Goal: Task Accomplishment & Management: Complete application form

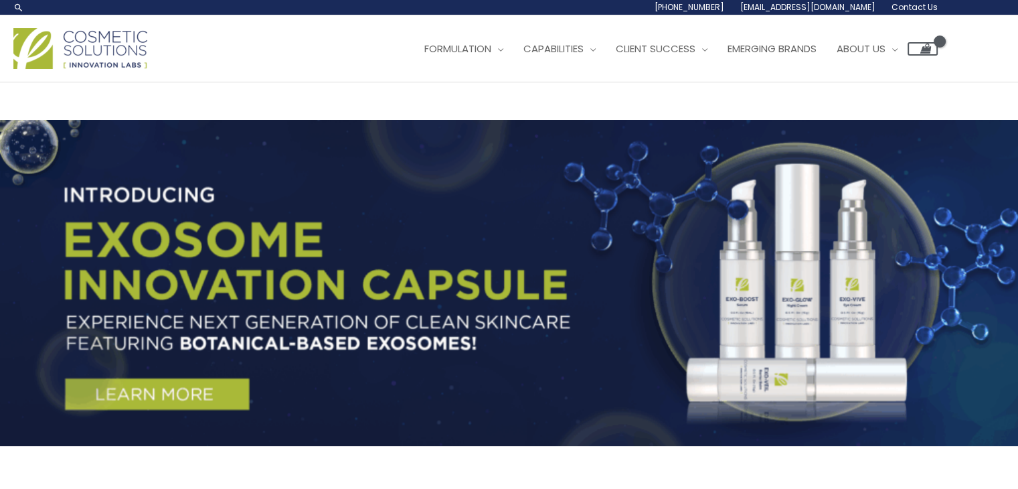
click at [0, 0] on span "Contact Us" at bounding box center [0, 0] width 0 height 0
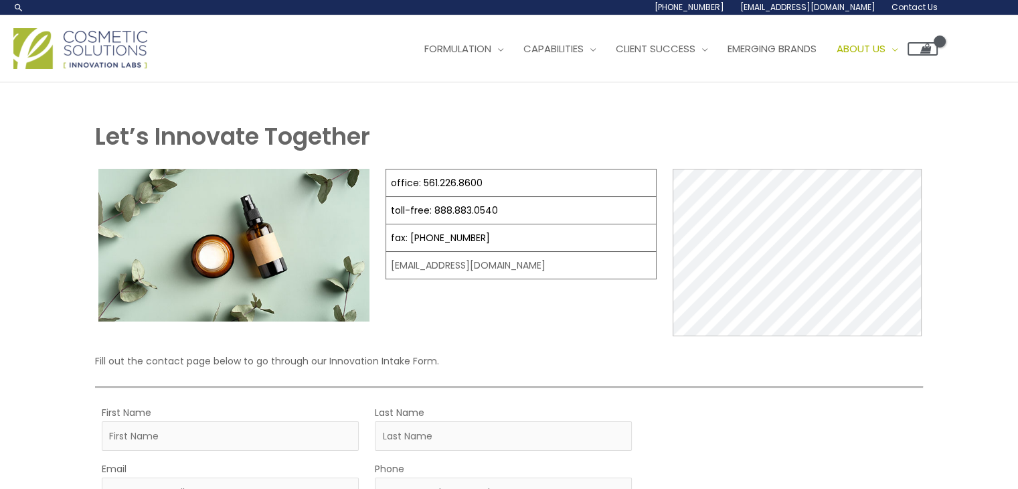
select select
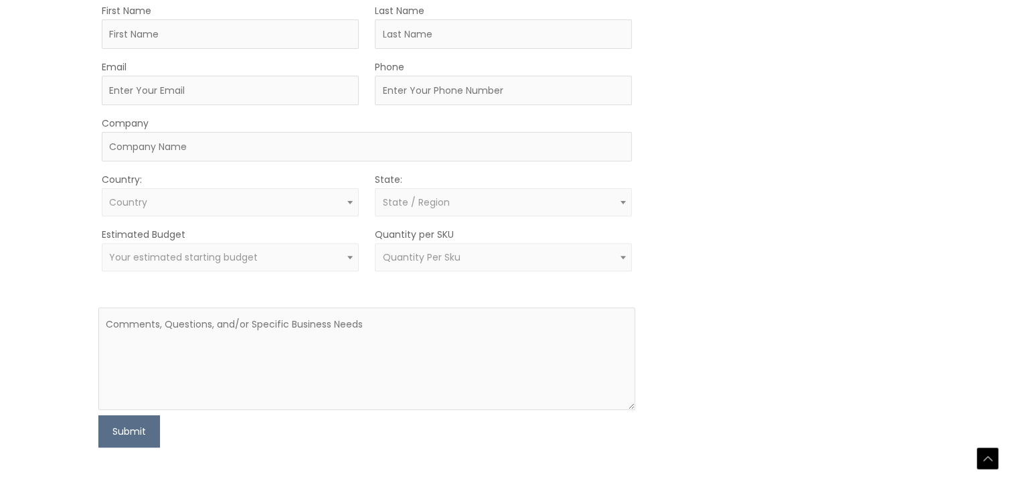
scroll to position [469, 0]
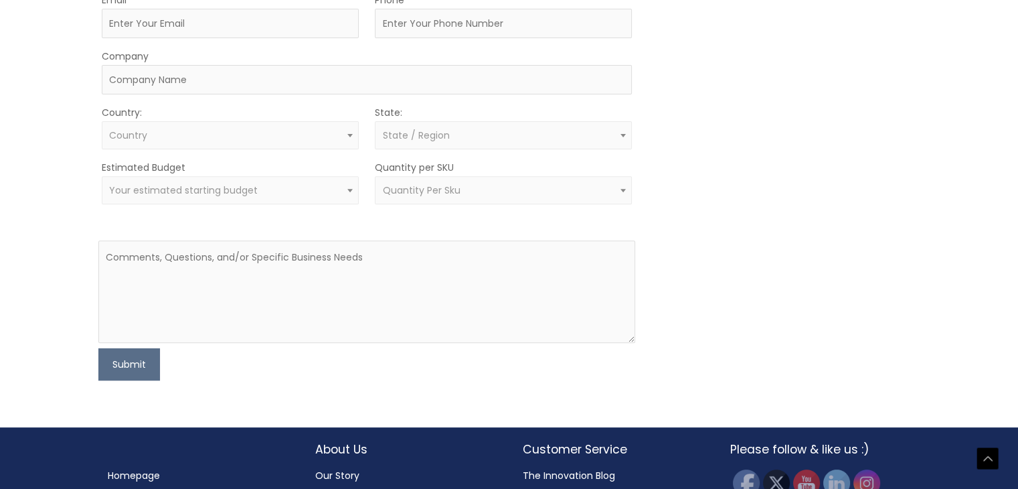
type input "April Dea"
type input "Bartolome"
drag, startPoint x: 127, startPoint y: 274, endPoint x: 297, endPoint y: 274, distance: 169.4
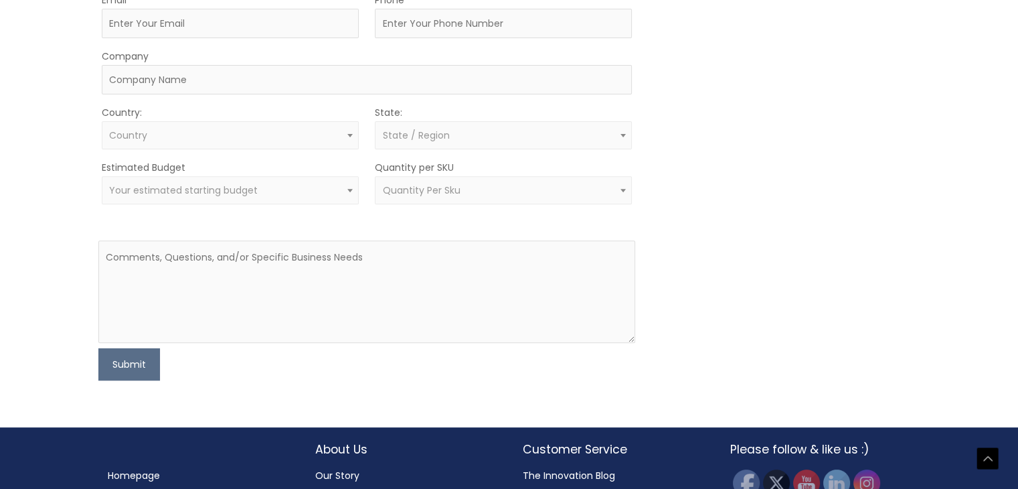
type input "April"
click at [129, 38] on input "Email" at bounding box center [230, 23] width 257 height 29
type input "[EMAIL_ADDRESS][DOMAIN_NAME]"
click at [400, 38] on input "Phone" at bounding box center [503, 23] width 257 height 29
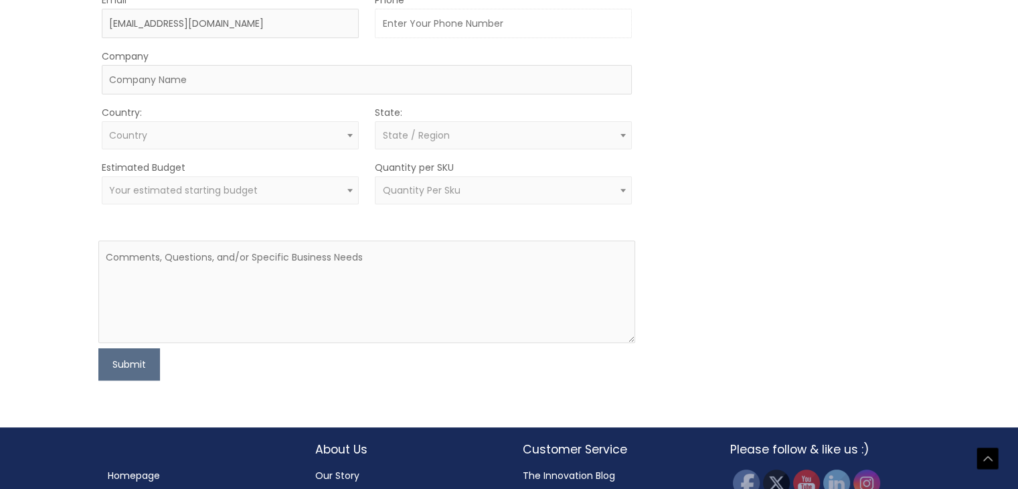
type input "6159050650"
click at [252, 94] on input "Company" at bounding box center [367, 79] width 530 height 29
type input "Vilmar Trading"
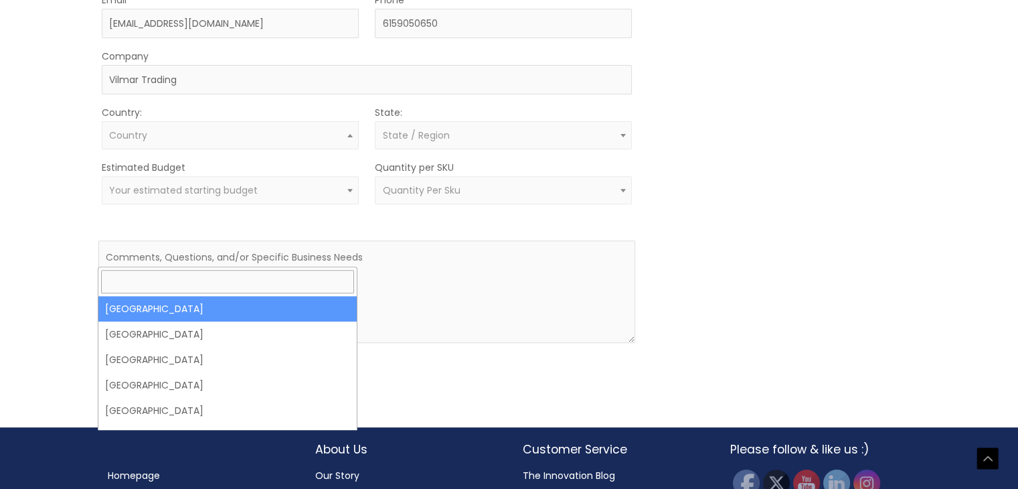
click at [252, 142] on span "Country" at bounding box center [230, 135] width 242 height 13
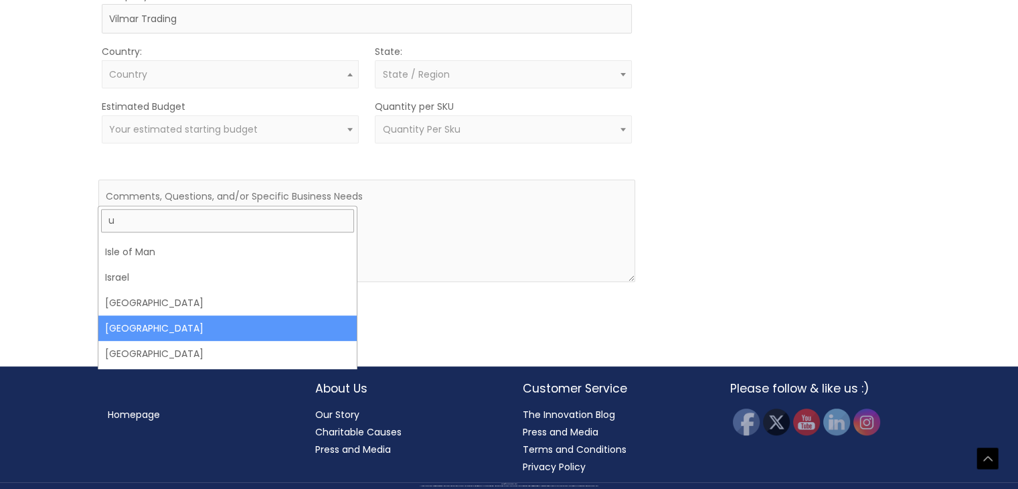
scroll to position [0, 0]
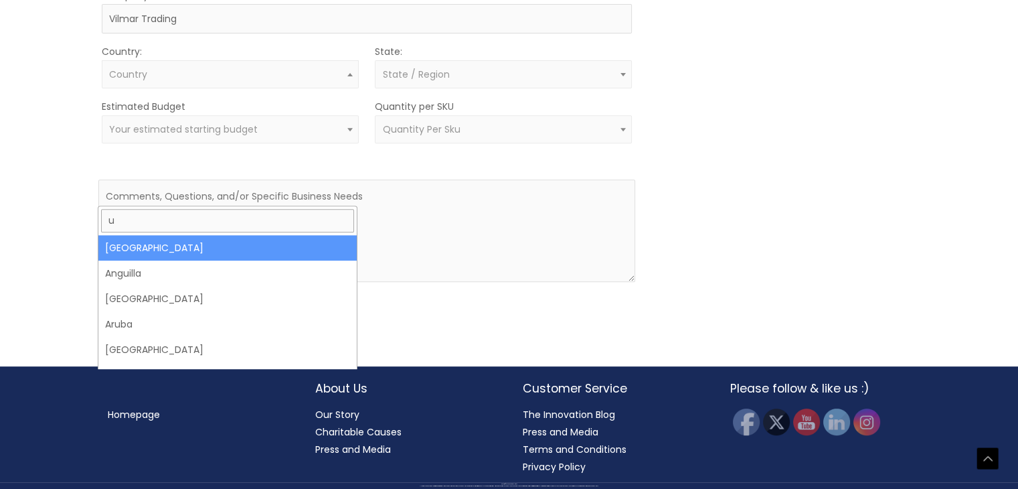
type input "u"
select select "United States"
select select
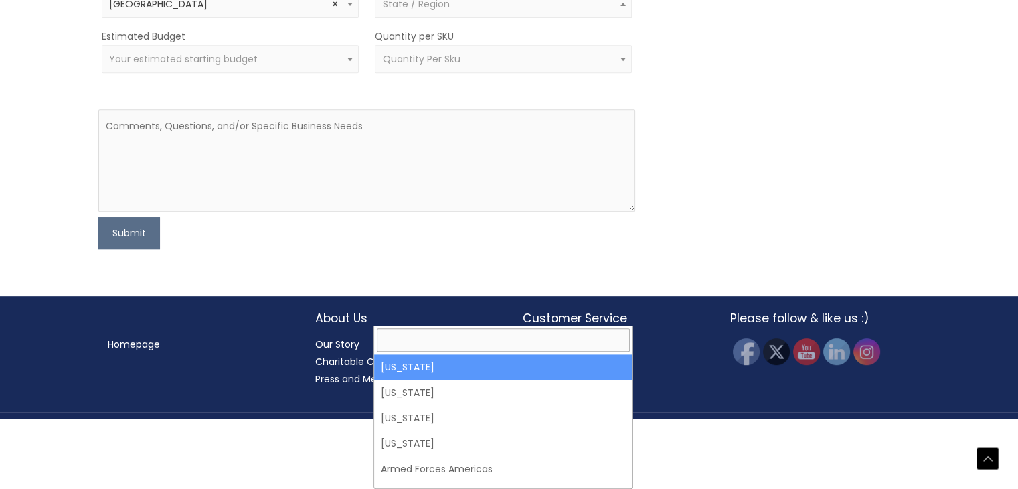
click at [417, 11] on span "State / Region" at bounding box center [415, 3] width 67 height 13
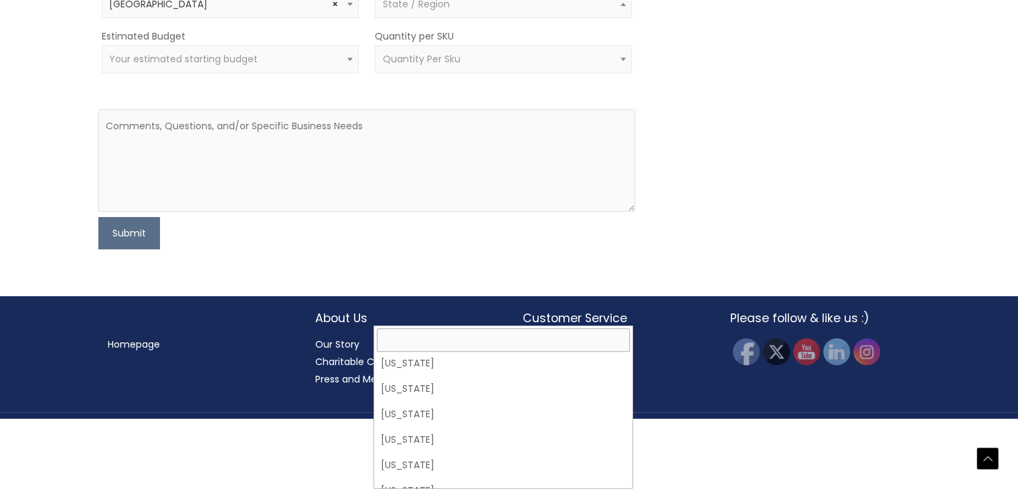
scroll to position [536, 0]
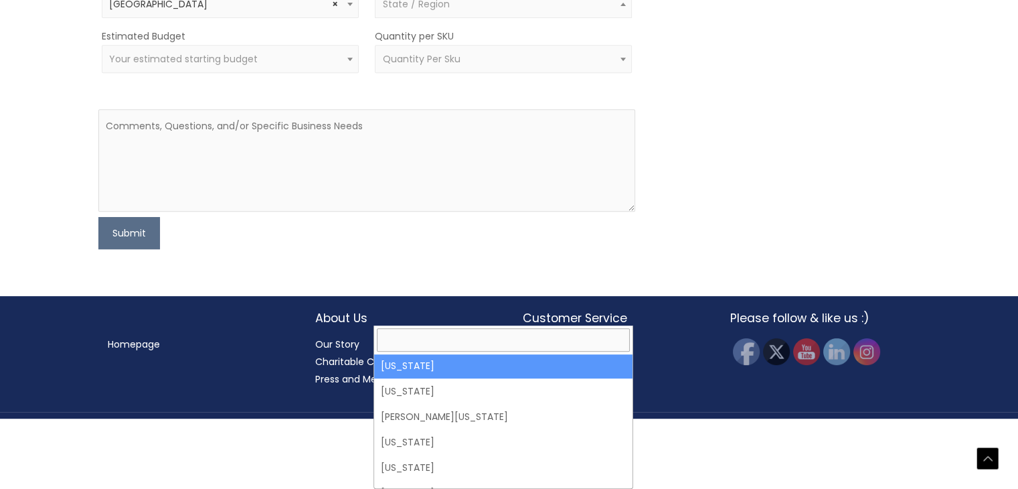
click at [289, 73] on span "Your estimated starting budget" at bounding box center [230, 59] width 257 height 28
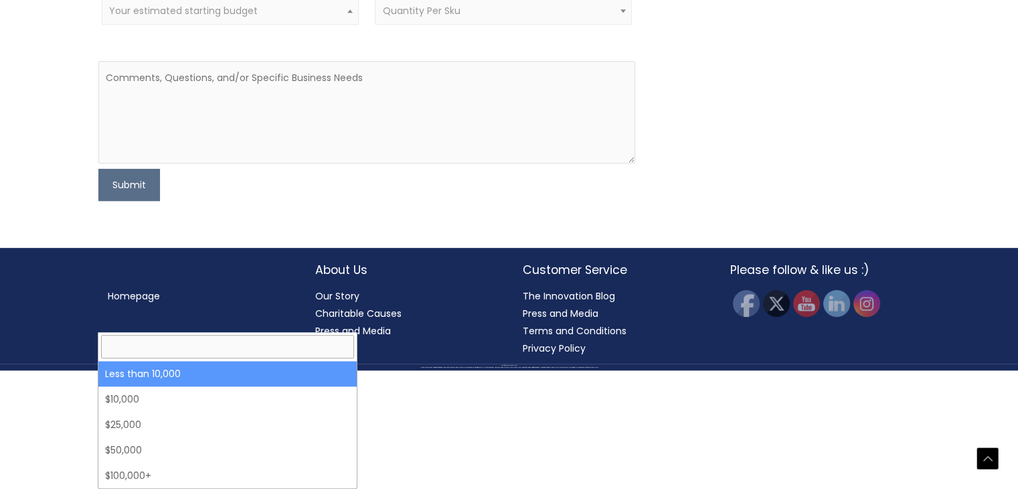
select select "-10000"
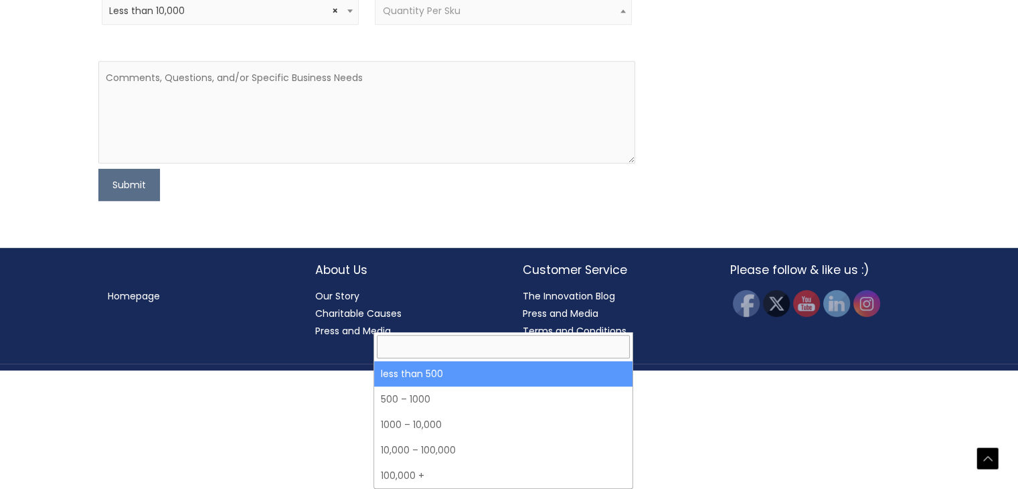
click at [522, 17] on span "Quantity Per Sku" at bounding box center [503, 11] width 242 height 13
select select "3"
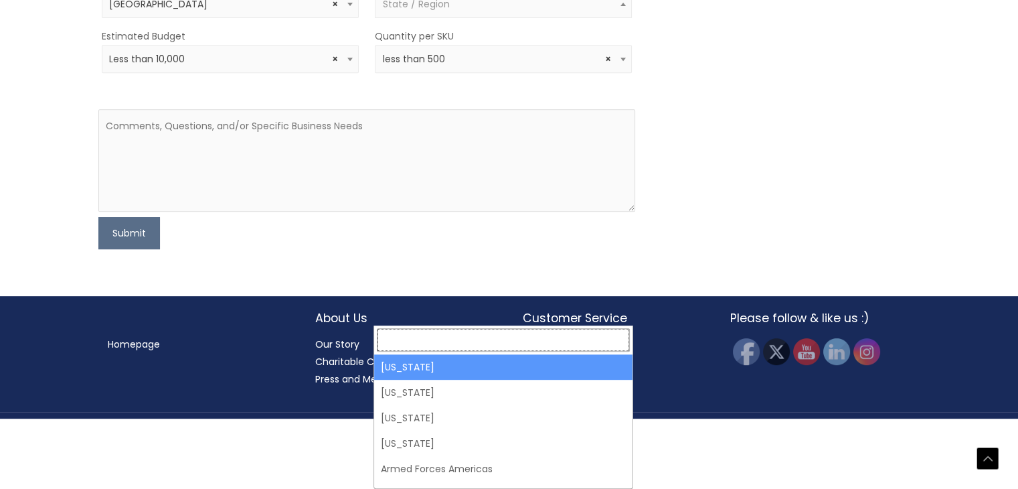
click at [538, 11] on span "State / Region" at bounding box center [503, 4] width 242 height 13
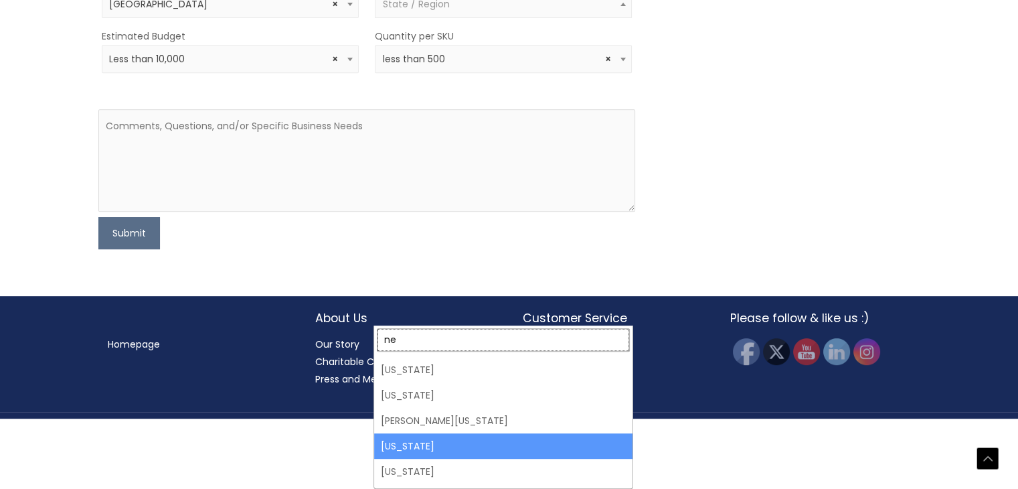
scroll to position [0, 0]
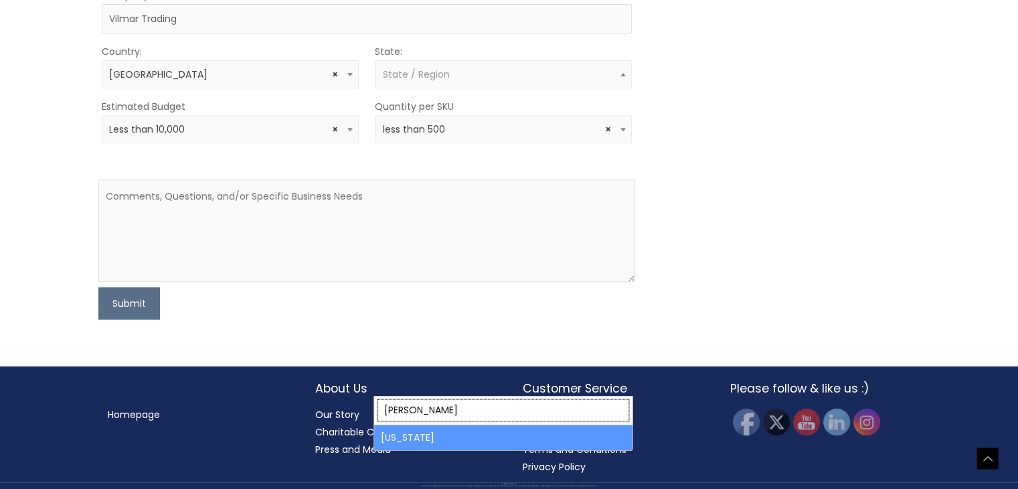
type input "neva"
select select "Nevada"
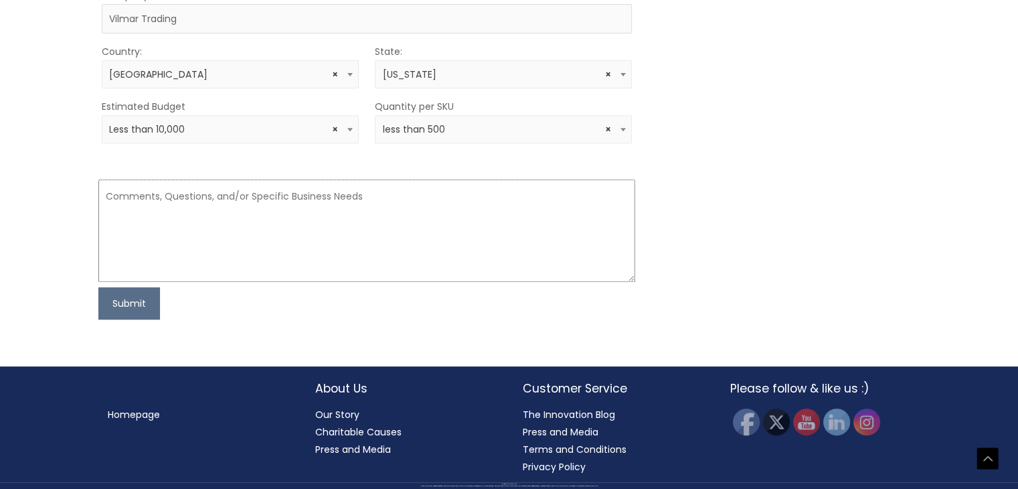
click at [327, 282] on textarea at bounding box center [366, 230] width 537 height 102
click at [141, 199] on textarea at bounding box center [366, 230] width 537 height 102
paste textarea "Hello, We are from Vilmar Trading, currenlty selling in Amazon US. For our newe…"
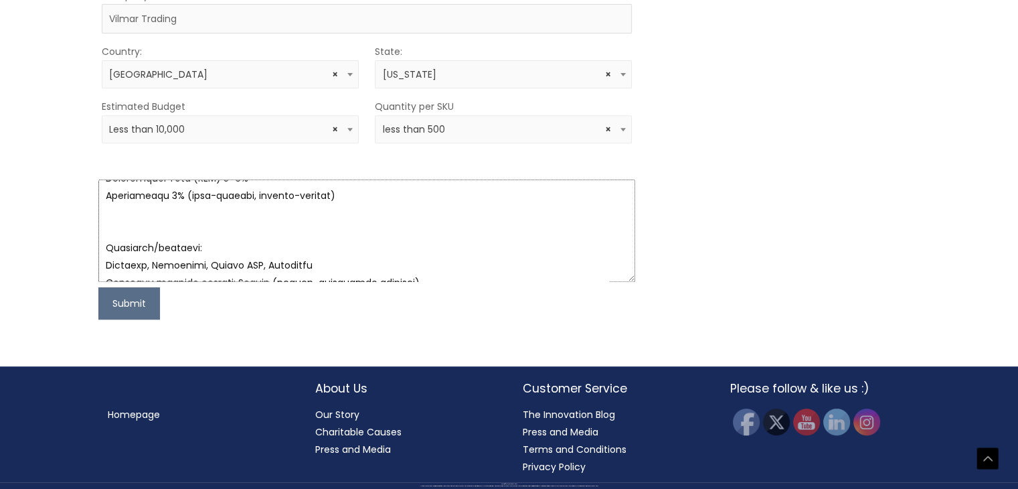
scroll to position [134, 0]
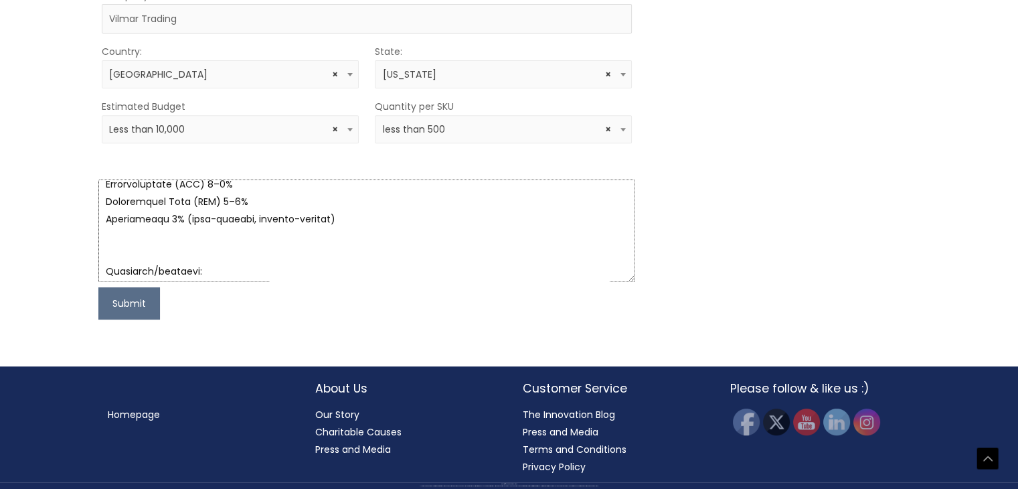
click at [179, 256] on textarea at bounding box center [366, 230] width 537 height 102
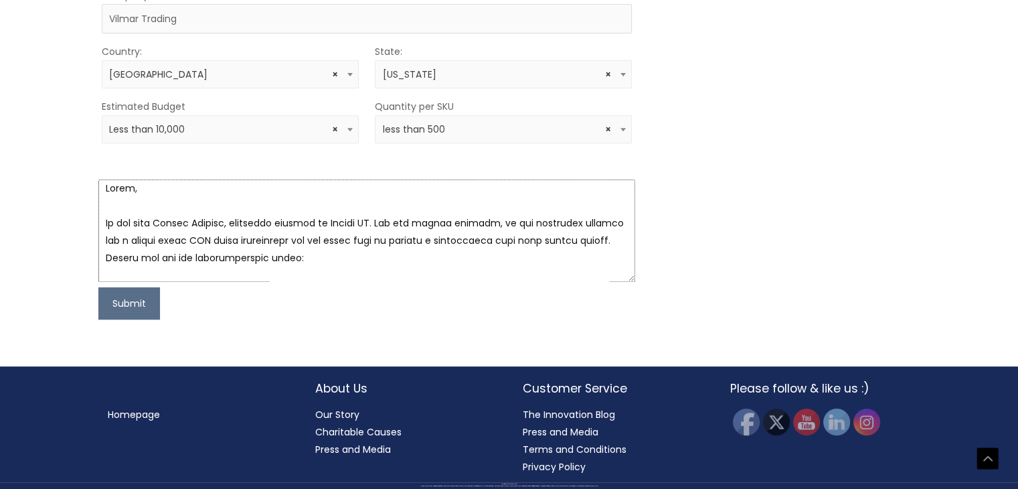
scroll to position [0, 0]
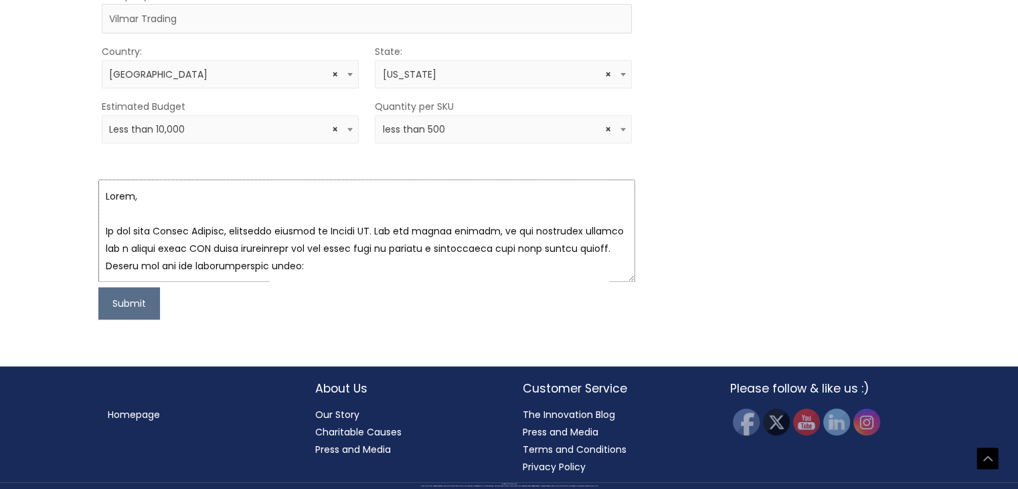
click at [189, 218] on textarea at bounding box center [366, 230] width 537 height 102
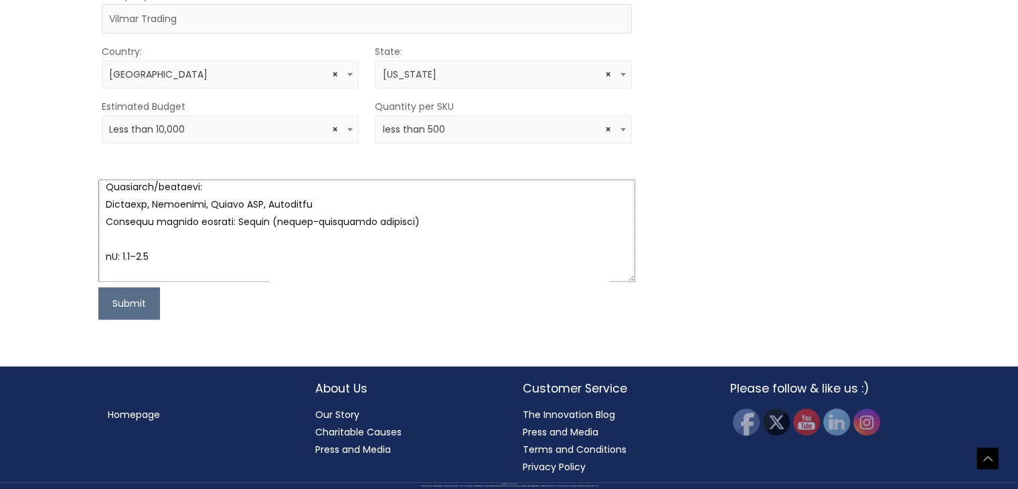
scroll to position [268, 0]
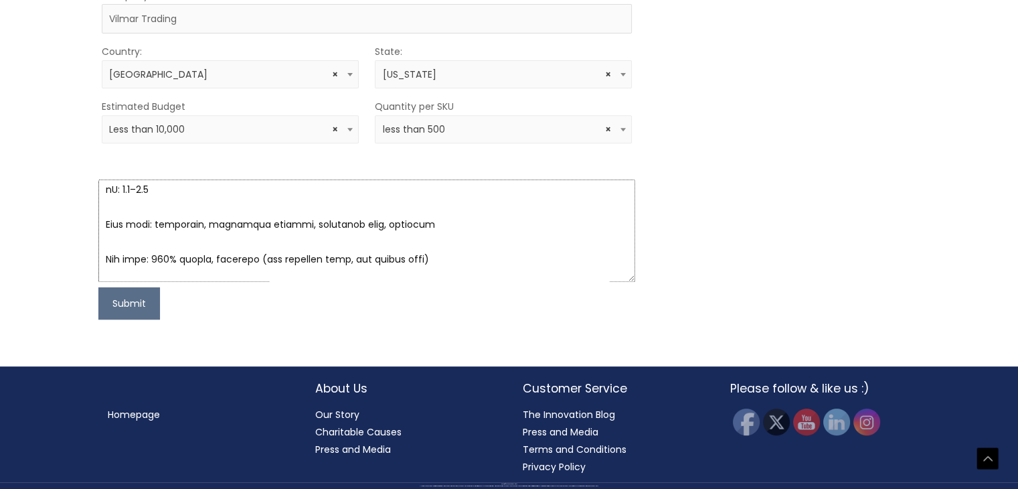
click at [178, 242] on textarea at bounding box center [366, 230] width 537 height 102
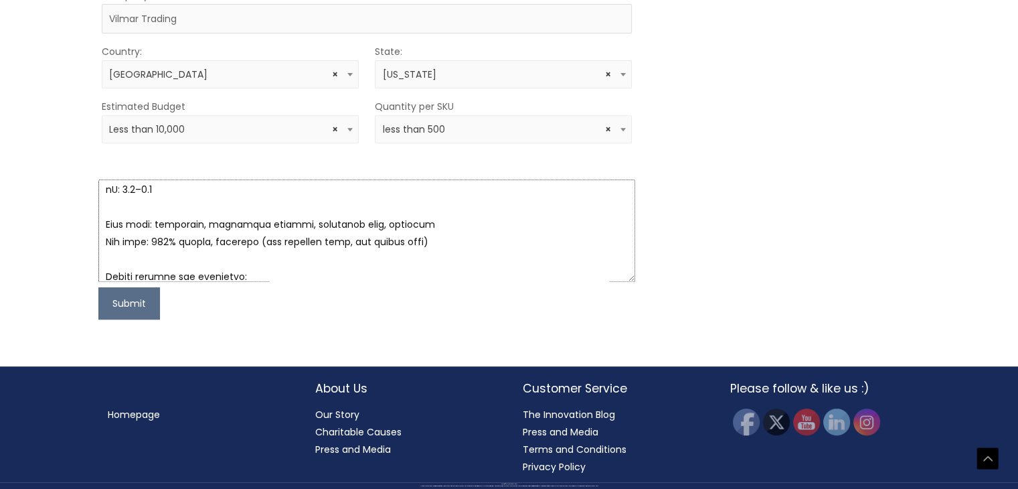
click at [182, 255] on textarea at bounding box center [366, 230] width 537 height 102
click at [445, 239] on textarea at bounding box center [366, 230] width 537 height 102
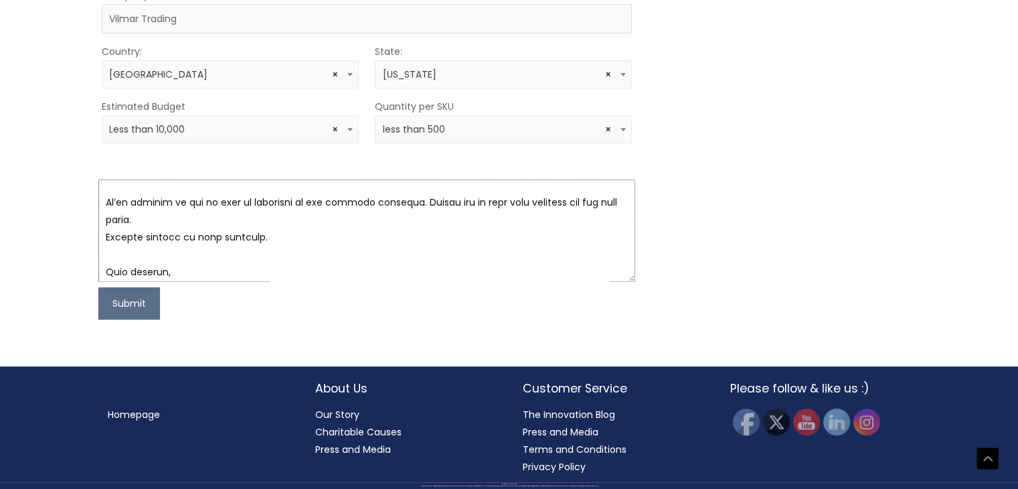
scroll to position [539, 0]
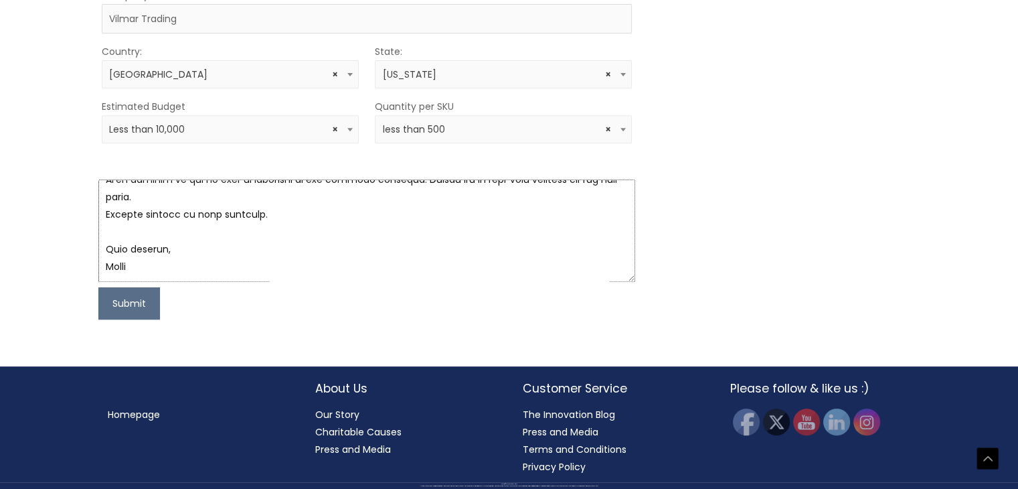
click at [238, 190] on textarea at bounding box center [366, 230] width 537 height 102
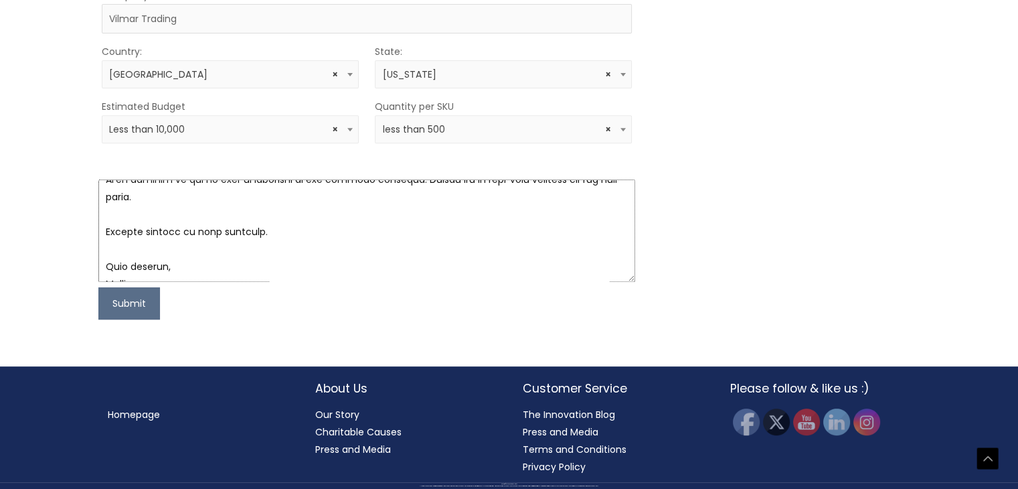
scroll to position [557, 0]
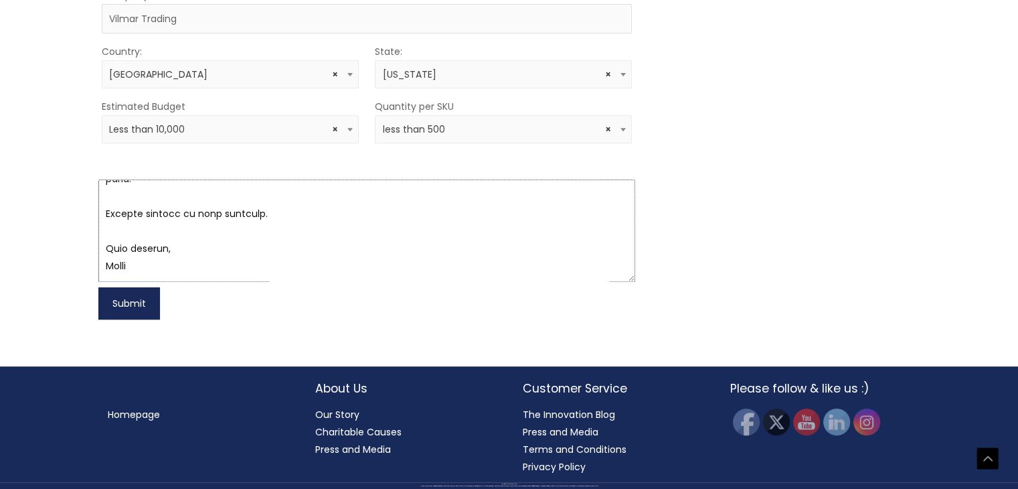
type textarea "Hello, We are from Vilmar Trading, currenlty selling in Amazon US. For our newe…"
click at [130, 312] on button "Submit" at bounding box center [129, 303] width 62 height 32
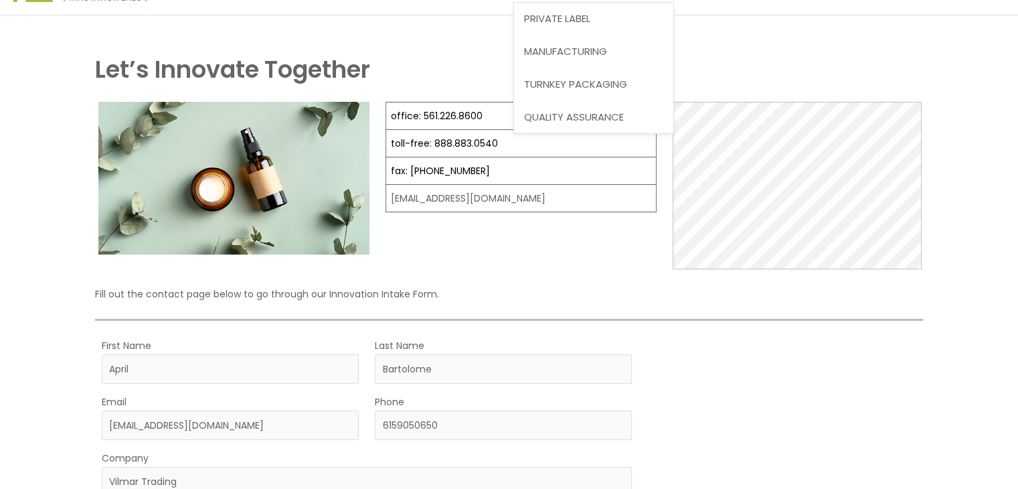
scroll to position [0, 0]
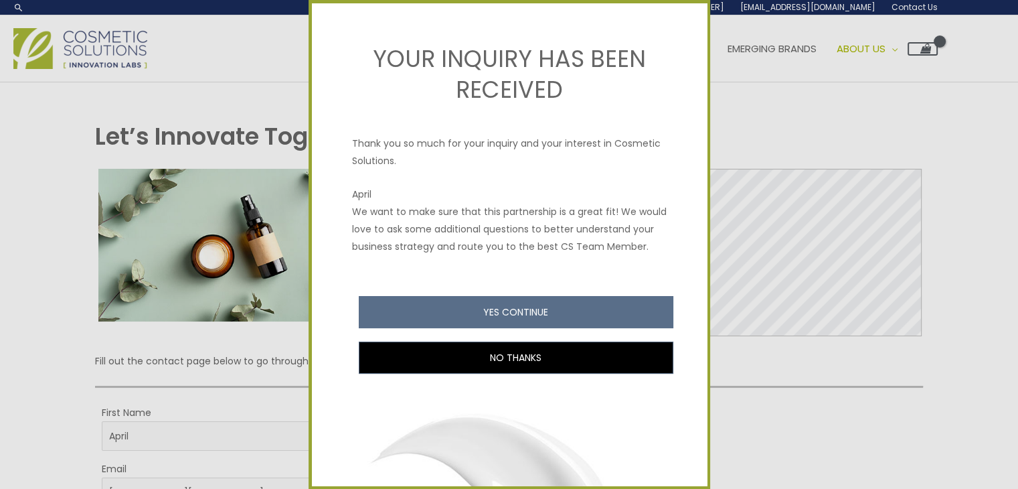
click at [104, 195] on div at bounding box center [509, 244] width 1018 height 489
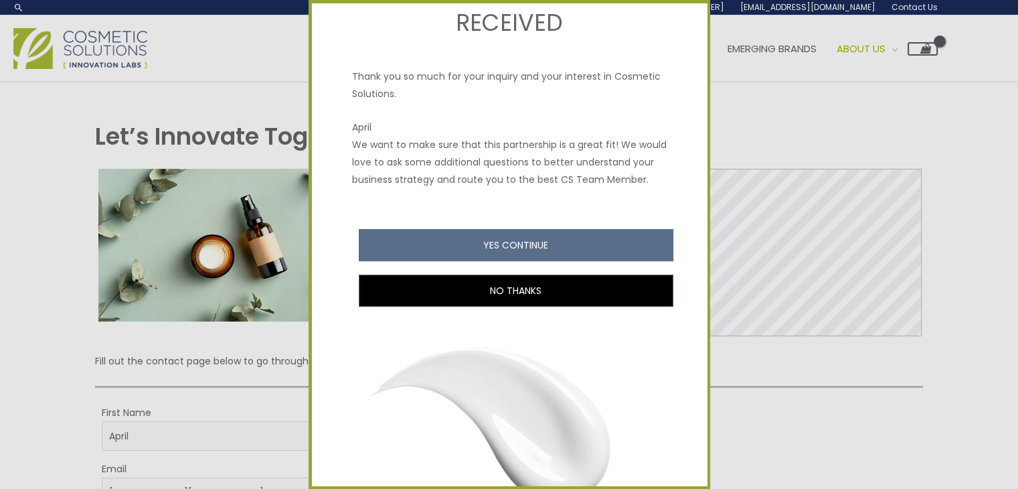
click at [194, 247] on div at bounding box center [509, 244] width 1018 height 489
drag, startPoint x: 775, startPoint y: 132, endPoint x: 929, endPoint y: 128, distance: 153.4
click at [939, 129] on div at bounding box center [509, 244] width 1018 height 489
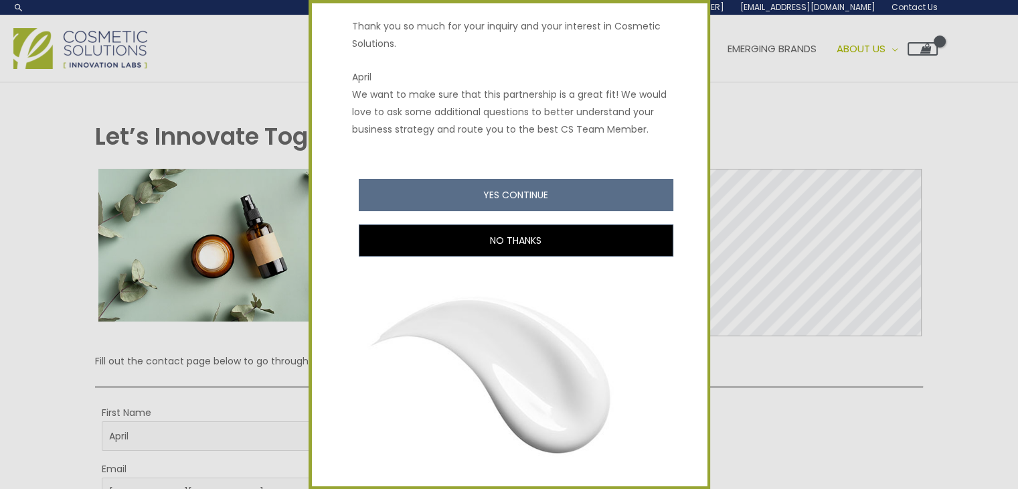
scroll to position [40, 0]
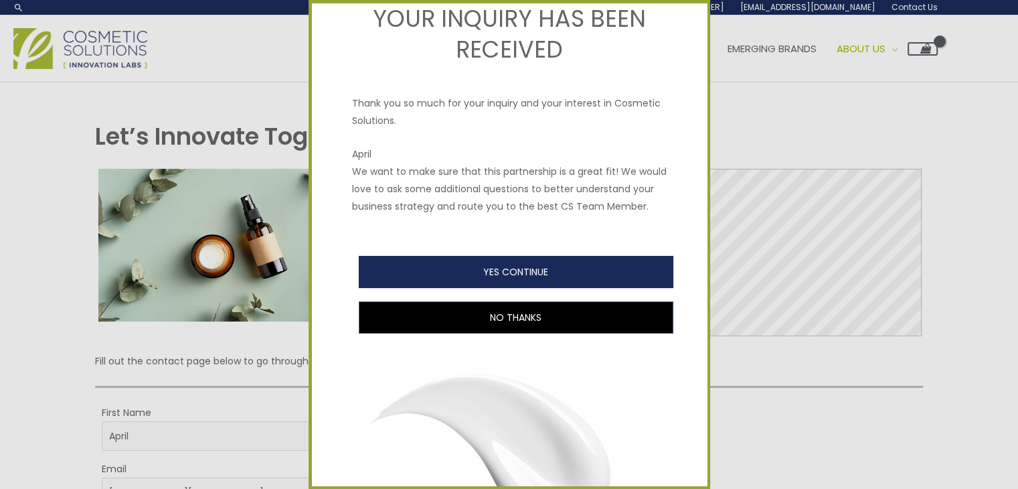
click at [507, 277] on button "YES CONTINUE" at bounding box center [516, 272] width 315 height 32
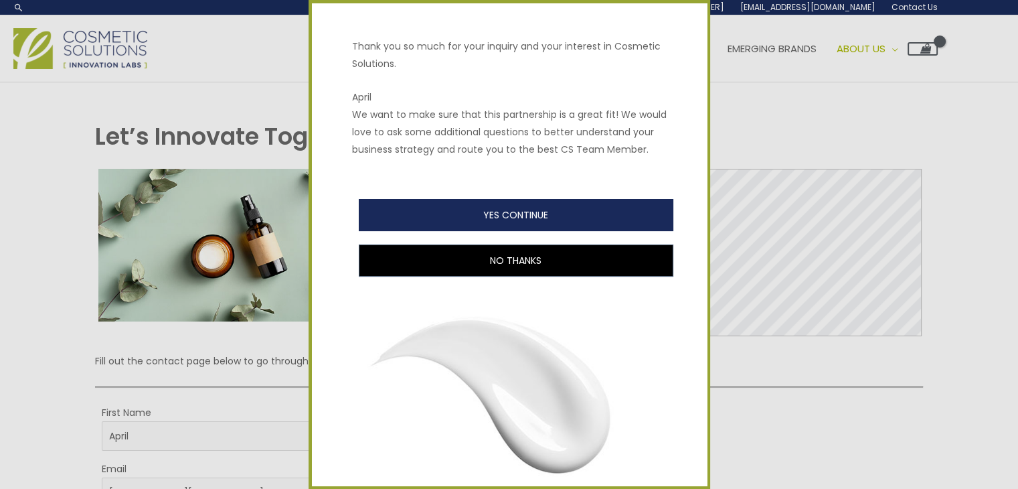
scroll to position [0, 0]
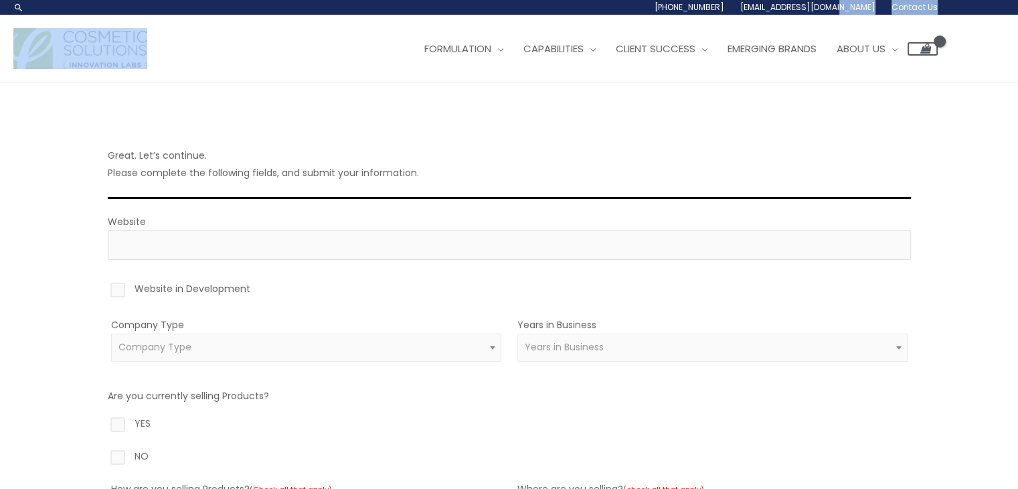
drag, startPoint x: 771, startPoint y: 20, endPoint x: 872, endPoint y: 11, distance: 101.5
click at [872, 11] on header "Search... [PHONE_NUMBER] [EMAIL_ADDRESS][DOMAIN_NAME] Contact Us Main Menu Form…" at bounding box center [509, 41] width 1018 height 82
click at [779, 22] on div "Main Menu Formulation Menu Toggle Research and Innovation Market Ready Formulas…" at bounding box center [509, 48] width 1018 height 67
drag, startPoint x: 759, startPoint y: 27, endPoint x: 766, endPoint y: 9, distance: 19.5
click at [766, 9] on header "Search... [PHONE_NUMBER] [EMAIL_ADDRESS][DOMAIN_NAME] Contact Us Main Menu Form…" at bounding box center [509, 41] width 1018 height 82
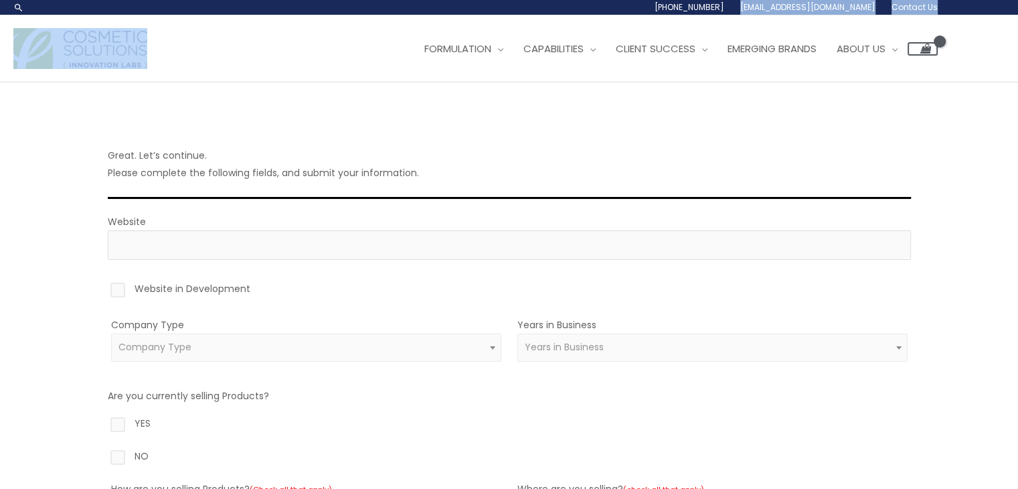
copy header "[EMAIL_ADDRESS][DOMAIN_NAME] Contact Us Main Menu"
